Goal: Browse casually

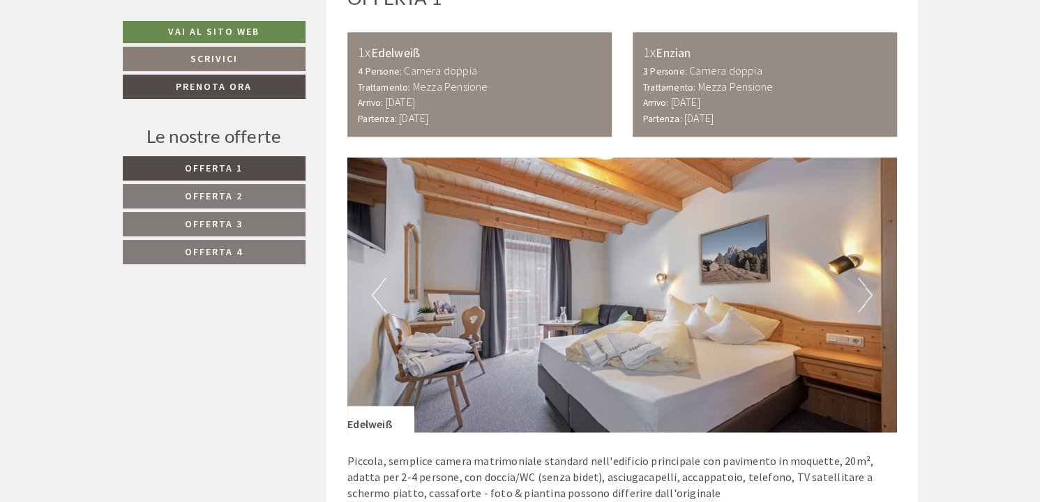
scroll to position [837, 0]
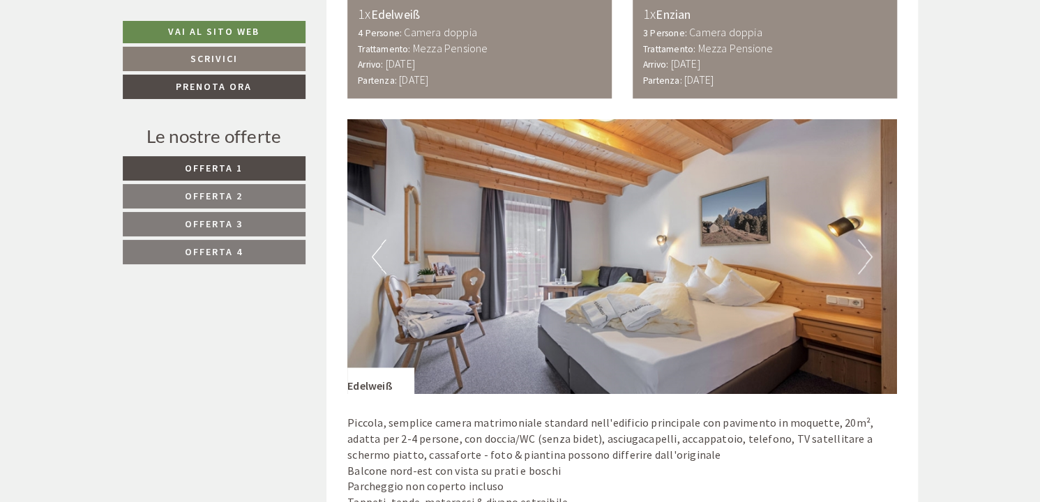
click at [860, 251] on button "Next" at bounding box center [865, 256] width 15 height 35
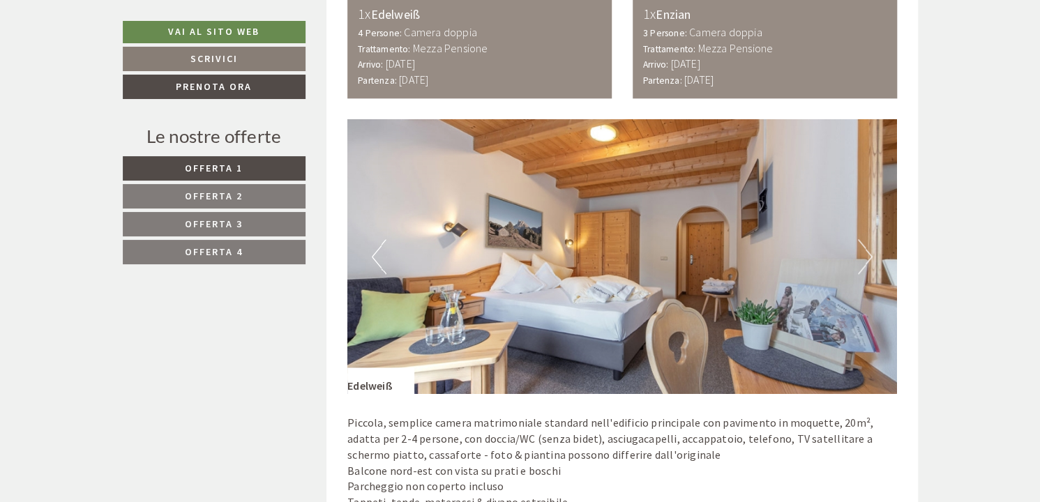
click at [860, 251] on button "Next" at bounding box center [865, 256] width 15 height 35
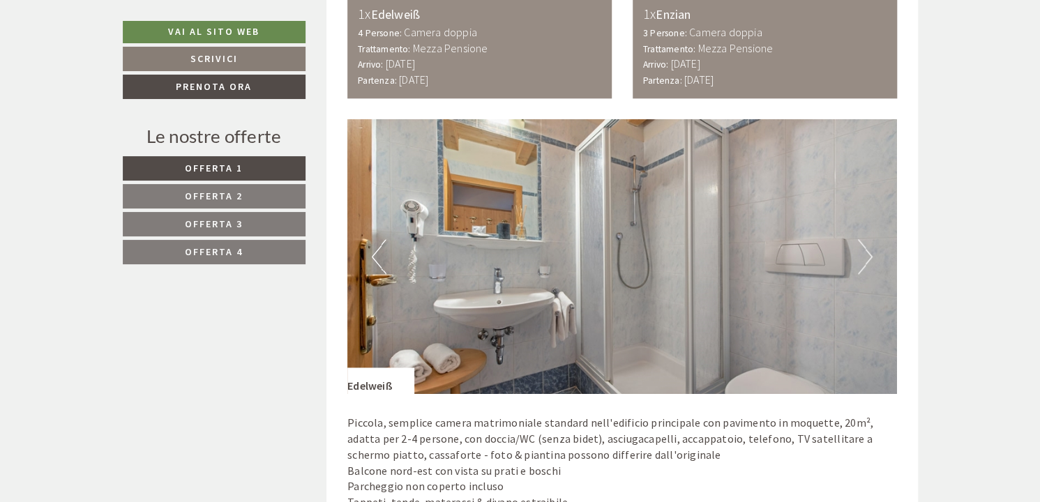
click at [860, 251] on button "Next" at bounding box center [865, 256] width 15 height 35
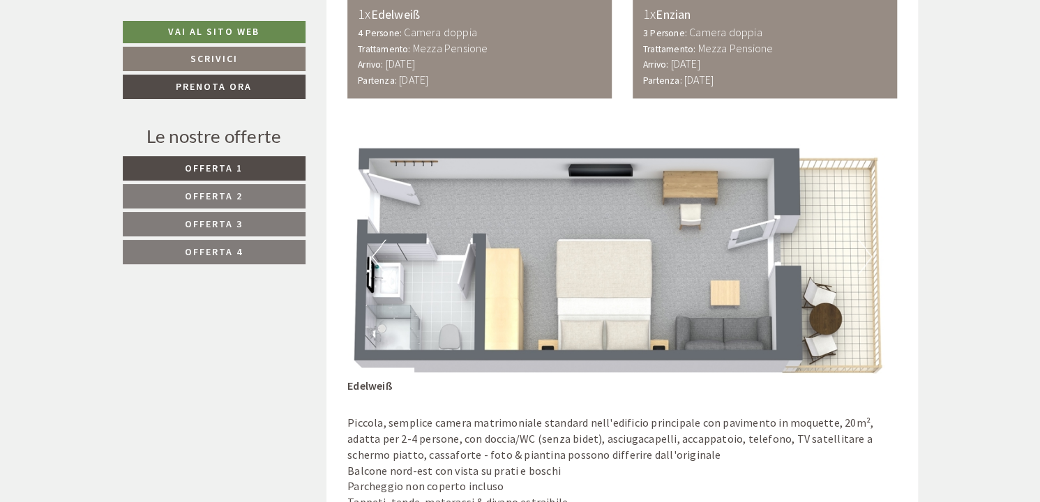
click at [860, 251] on button "Next" at bounding box center [865, 256] width 15 height 35
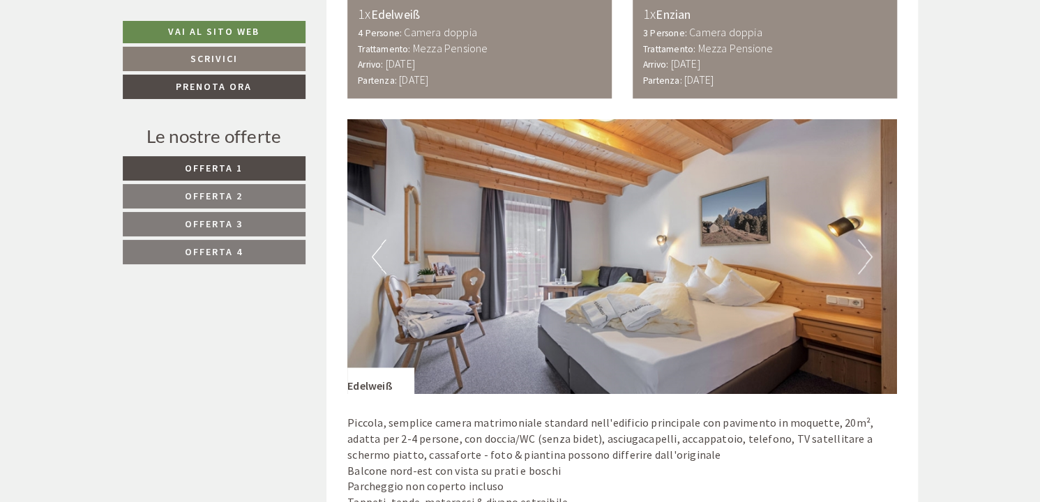
click at [860, 251] on button "Next" at bounding box center [865, 256] width 15 height 35
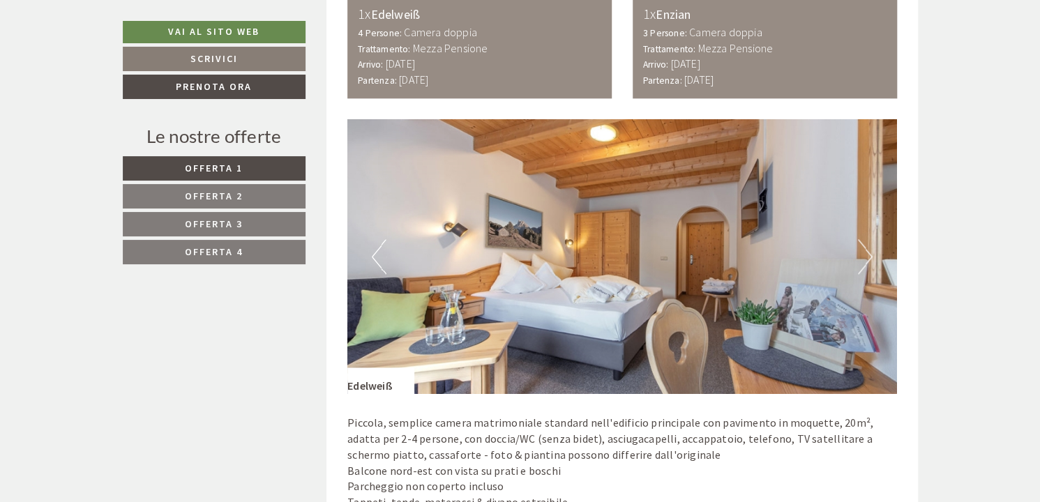
click at [860, 251] on button "Next" at bounding box center [865, 256] width 15 height 35
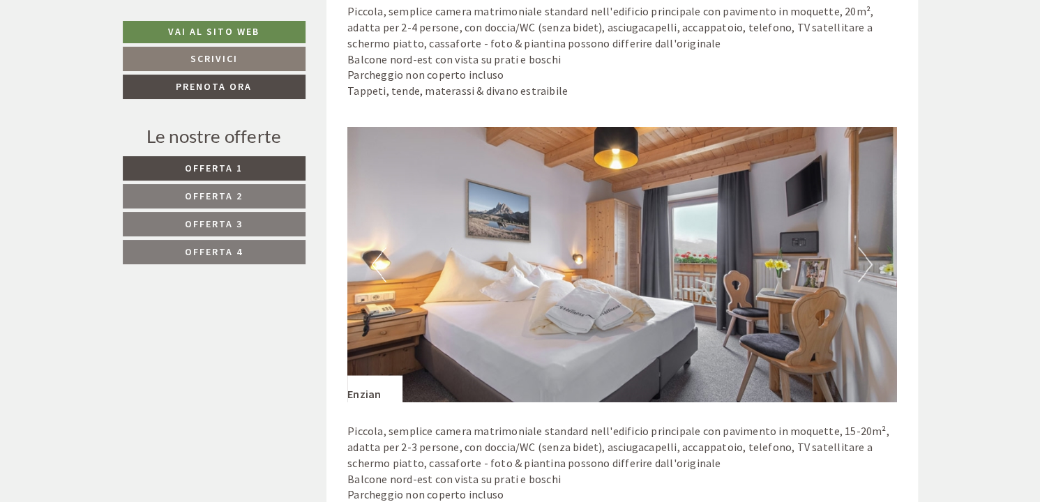
scroll to position [1255, 0]
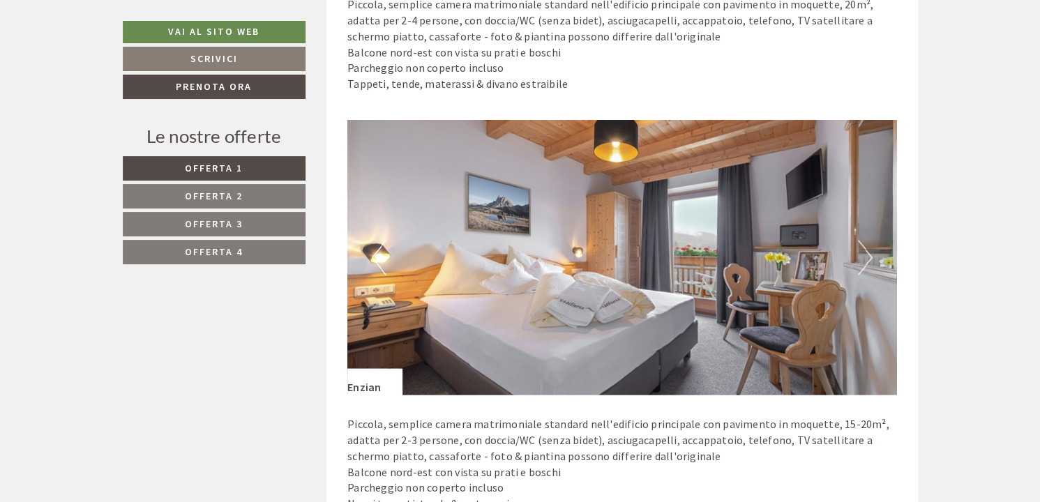
click at [867, 252] on button "Next" at bounding box center [865, 257] width 15 height 35
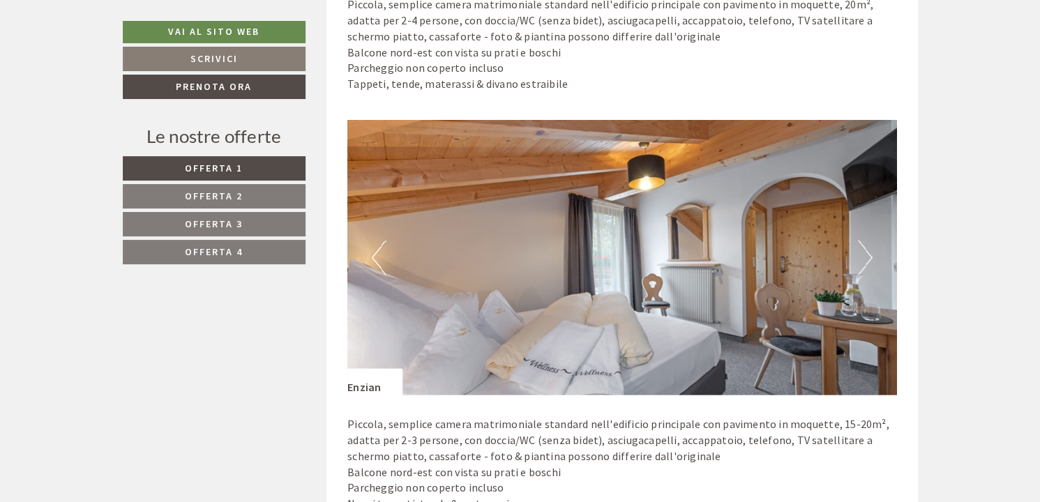
click at [867, 252] on button "Next" at bounding box center [865, 257] width 15 height 35
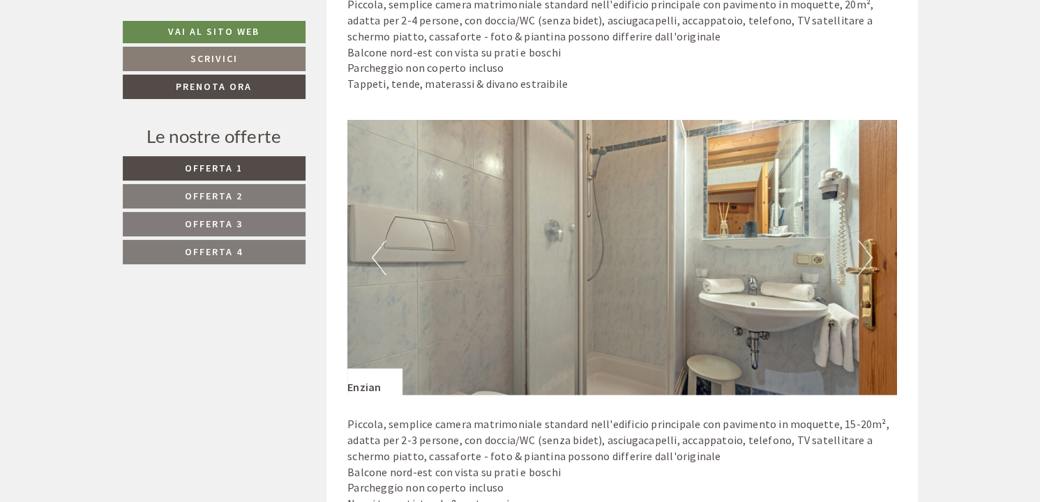
click at [867, 252] on button "Next" at bounding box center [865, 257] width 15 height 35
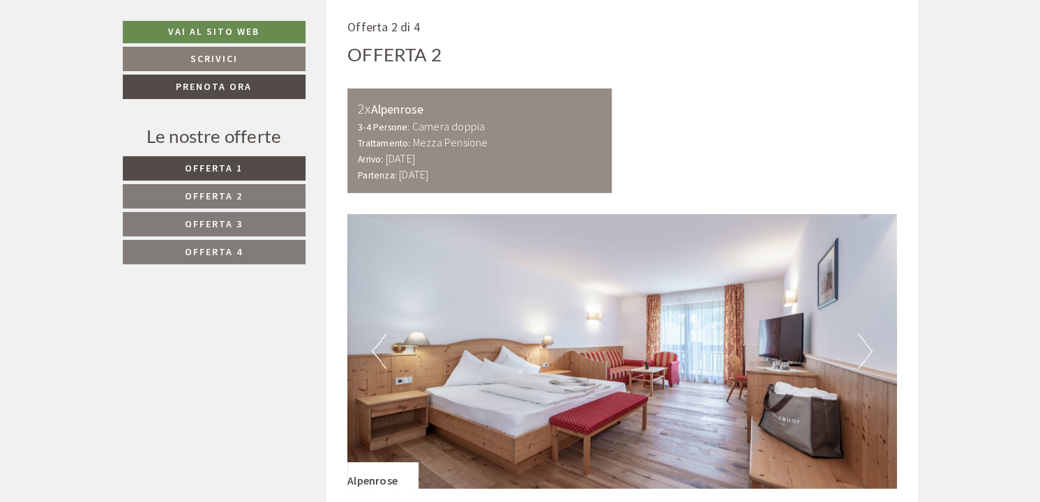
scroll to position [2301, 0]
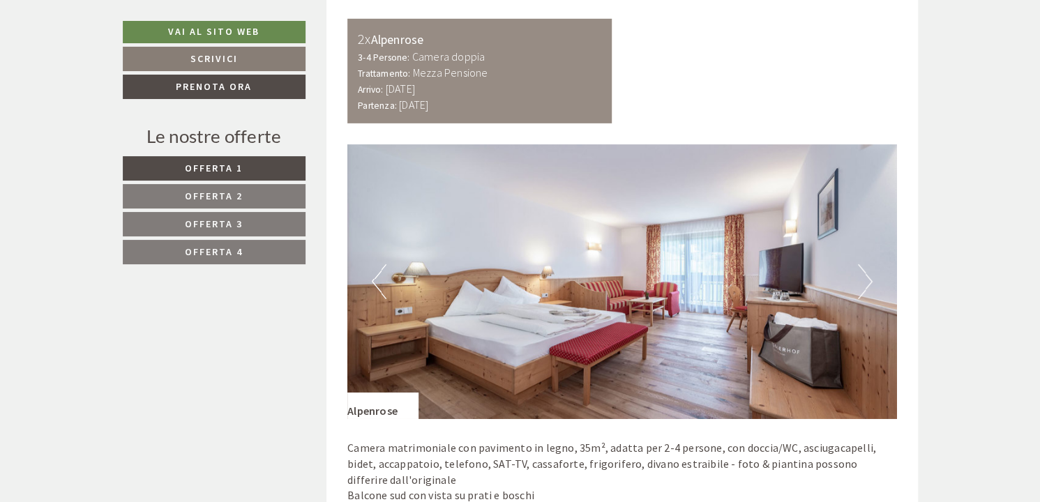
click at [865, 279] on button "Next" at bounding box center [865, 281] width 15 height 35
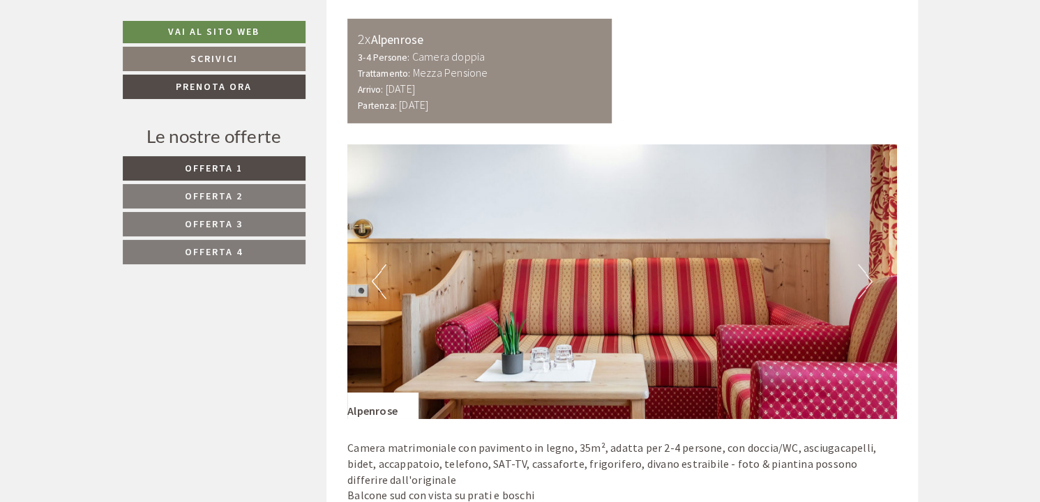
click at [865, 279] on button "Next" at bounding box center [865, 281] width 15 height 35
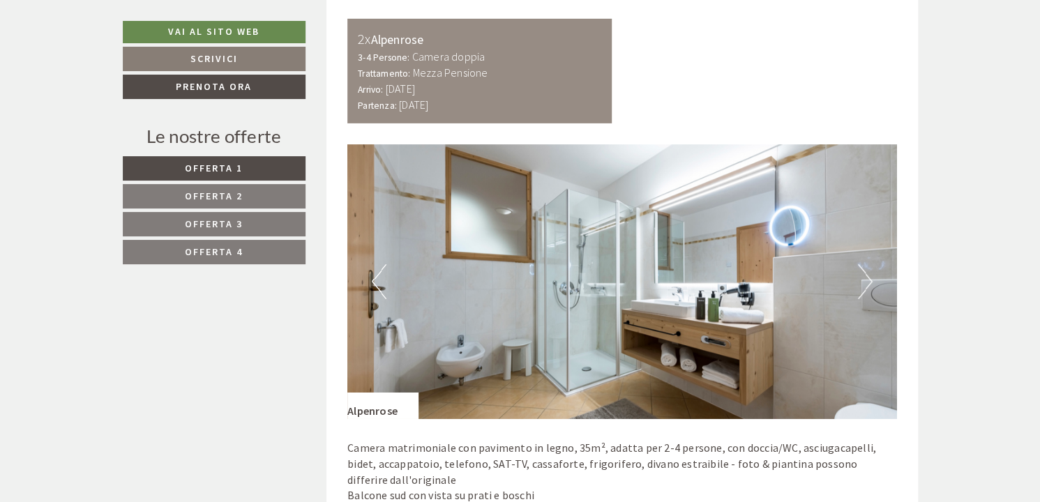
click at [865, 279] on button "Next" at bounding box center [865, 281] width 15 height 35
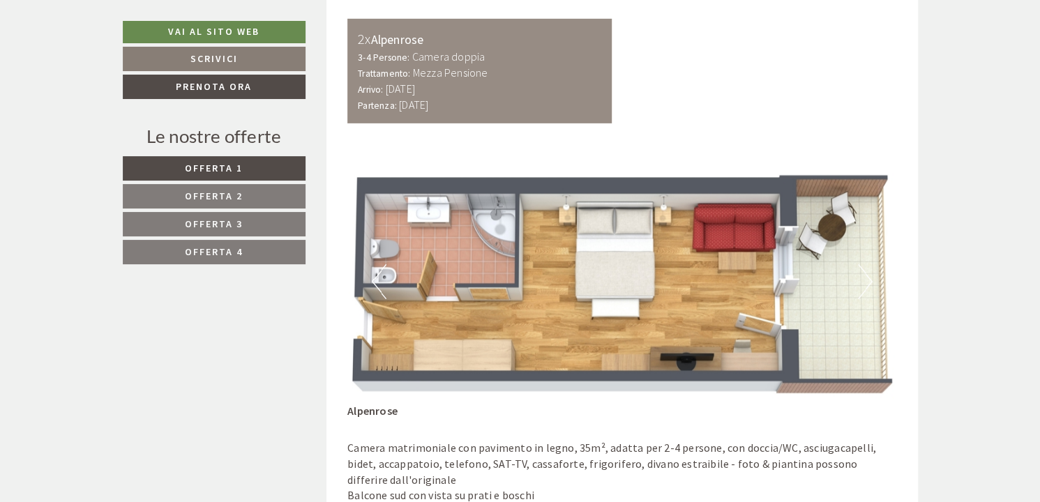
click at [865, 279] on button "Next" at bounding box center [865, 281] width 15 height 35
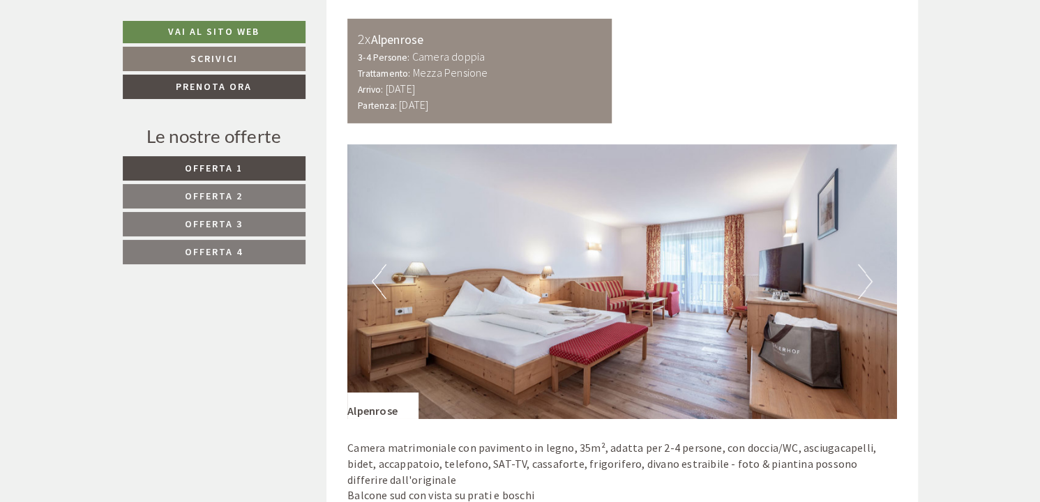
click at [865, 279] on button "Next" at bounding box center [865, 281] width 15 height 35
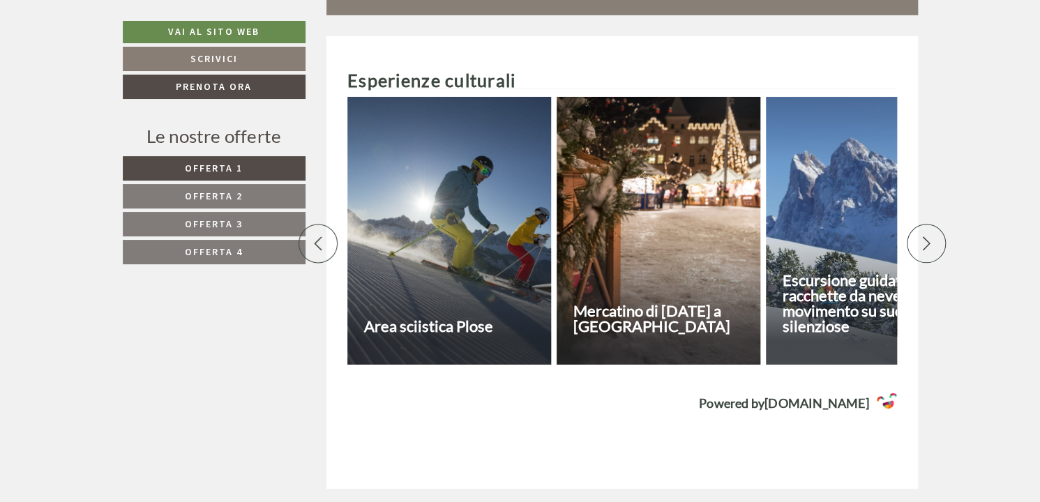
scroll to position [4880, 0]
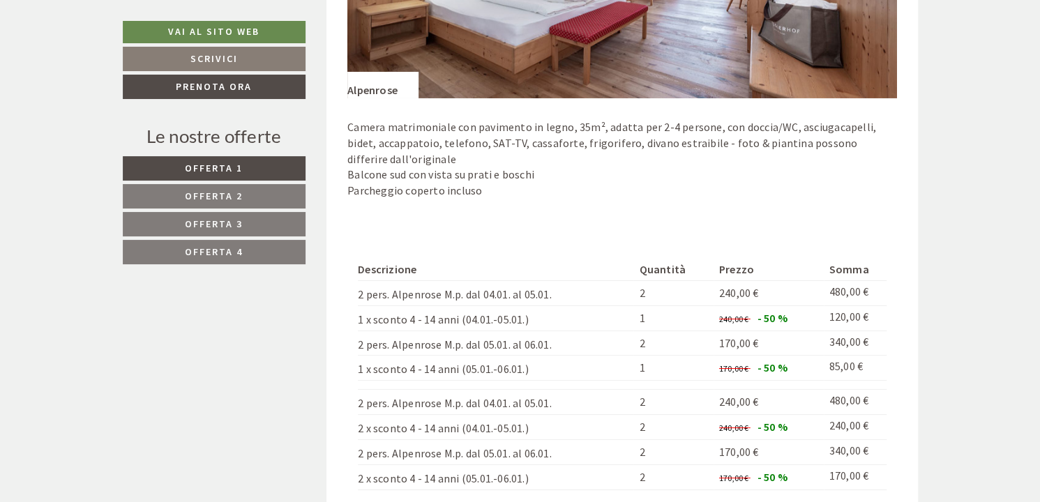
scroll to position [2649, 0]
